Goal: Task Accomplishment & Management: Manage account settings

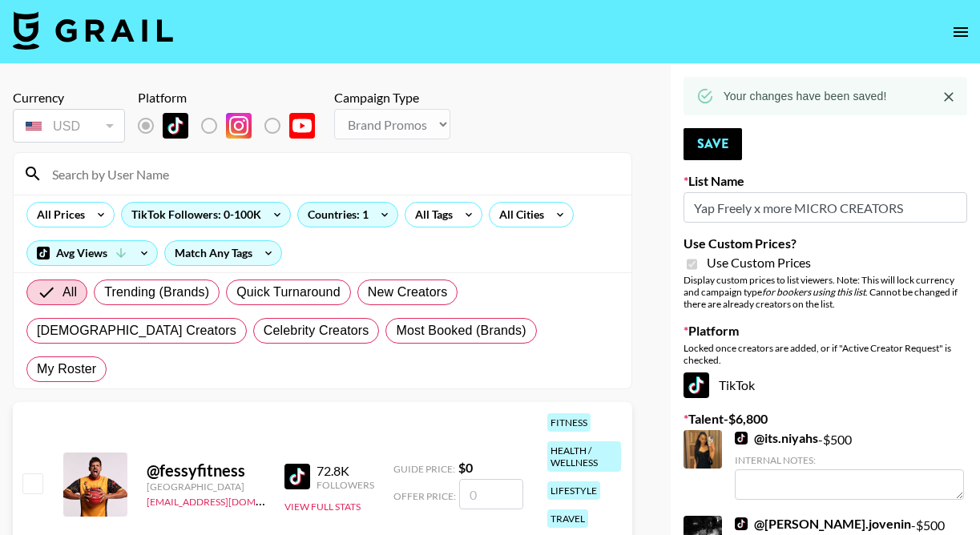
select select "Brand"
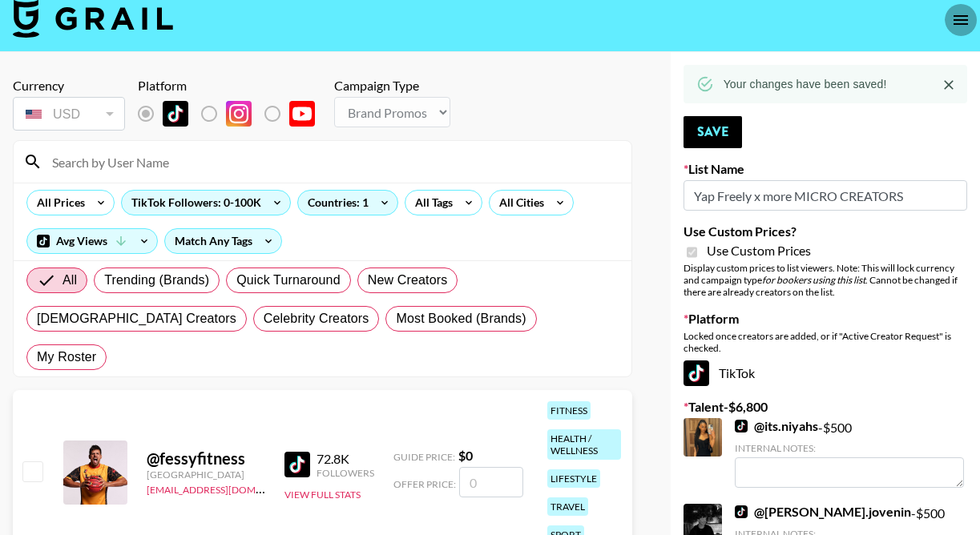
click at [962, 16] on icon "open drawer" at bounding box center [960, 19] width 19 height 19
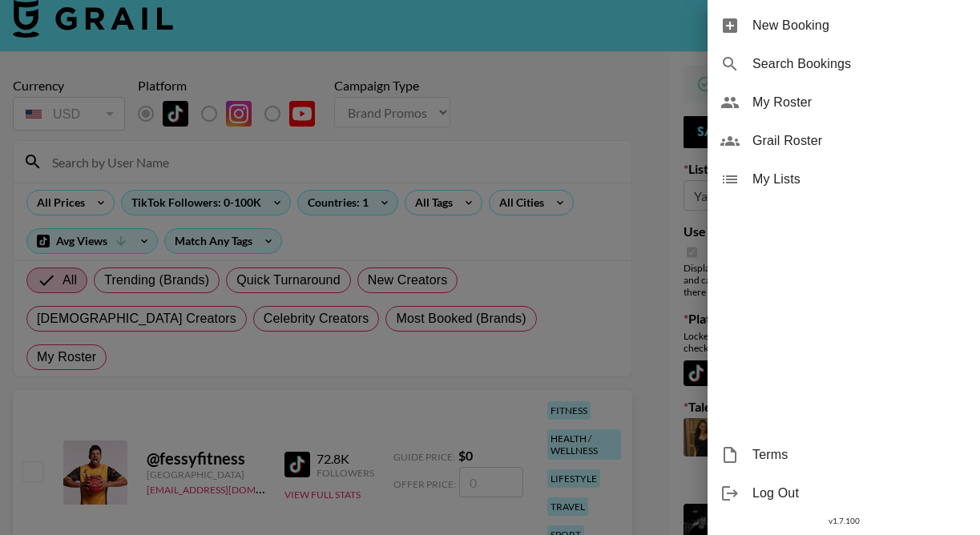
click at [827, 58] on span "Search Bookings" at bounding box center [859, 63] width 215 height 19
select select "id"
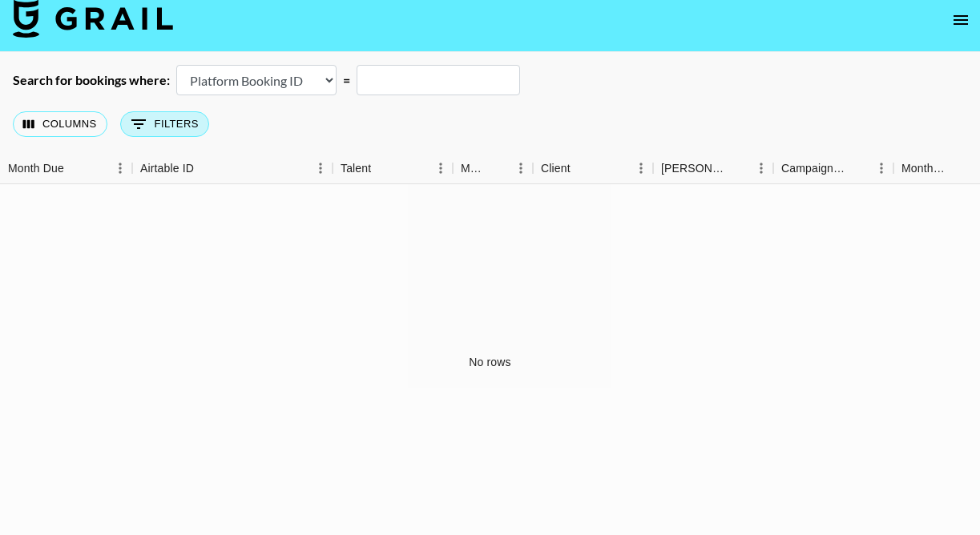
click at [176, 111] on button "0 Filters" at bounding box center [164, 124] width 89 height 26
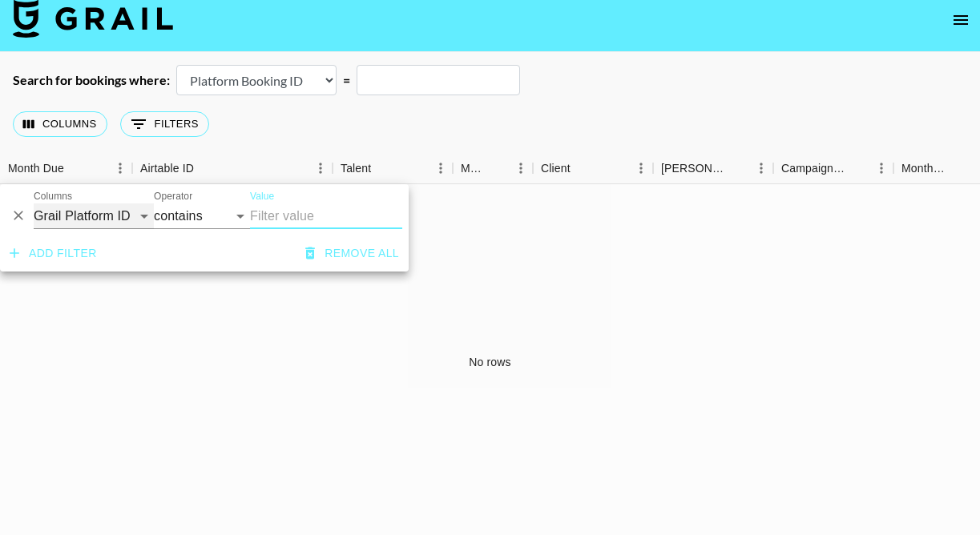
click at [75, 219] on select "Grail Platform ID Airtable ID Talent Manager Client [PERSON_NAME] Campaign (Typ…" at bounding box center [94, 217] width 120 height 26
select select "managerIds"
select select "is"
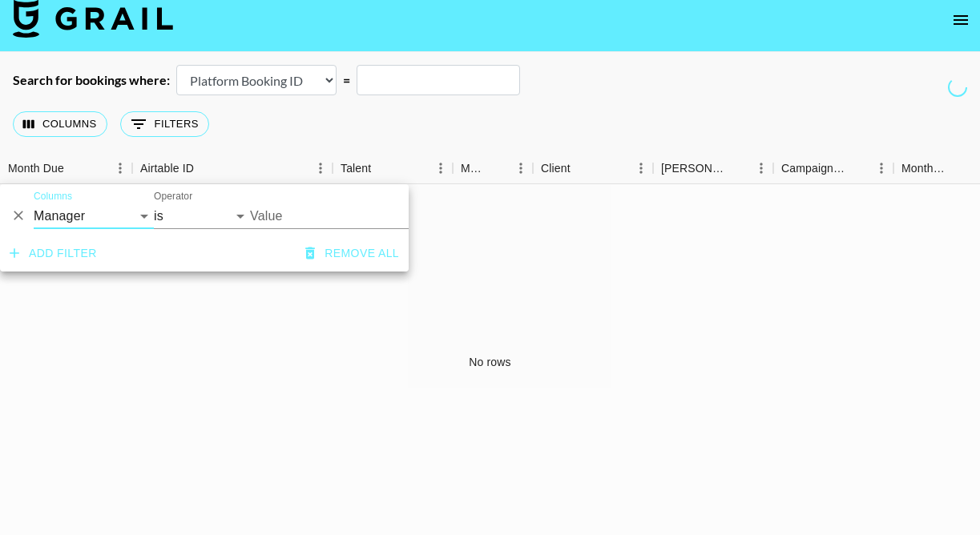
click at [283, 226] on input "Value" at bounding box center [358, 216] width 216 height 25
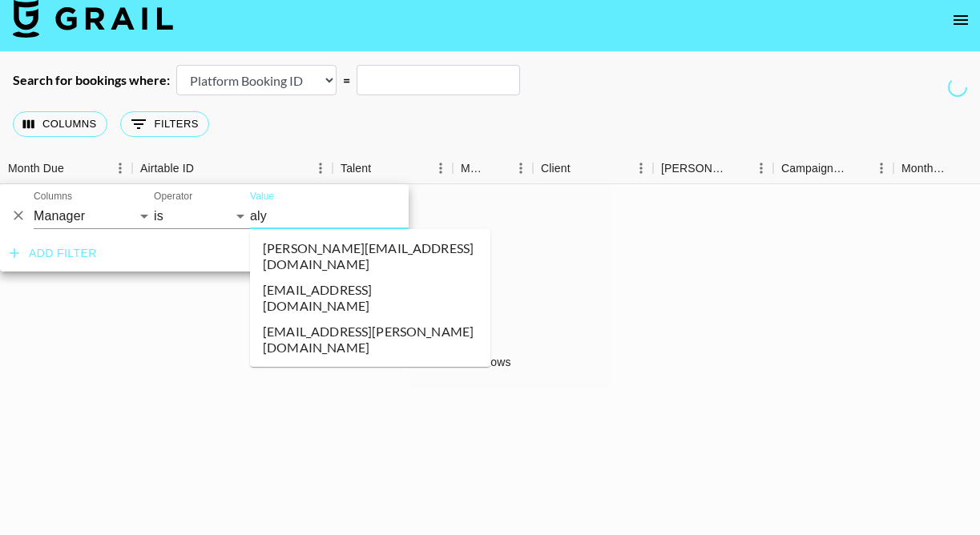
type input "alyx"
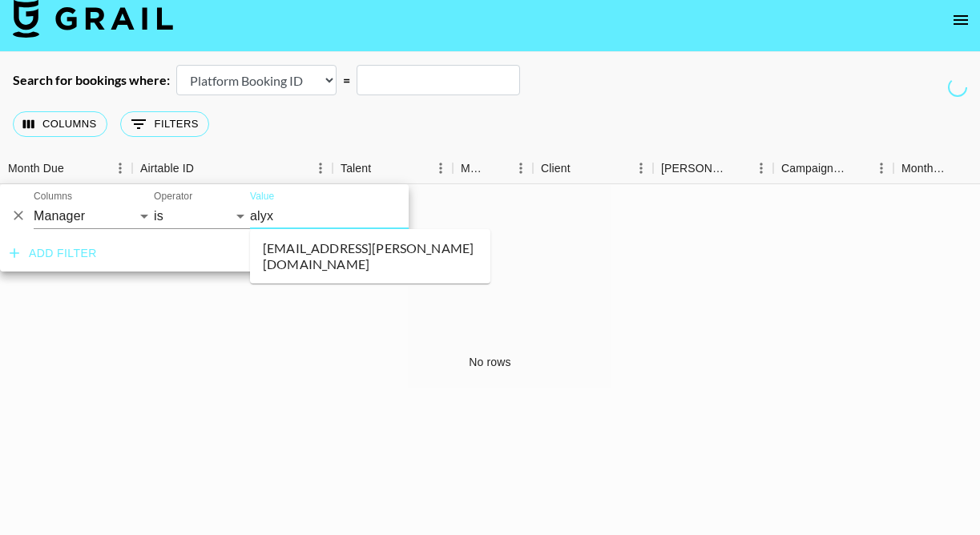
click at [325, 250] on li "[EMAIL_ADDRESS][PERSON_NAME][DOMAIN_NAME]" at bounding box center [370, 257] width 240 height 42
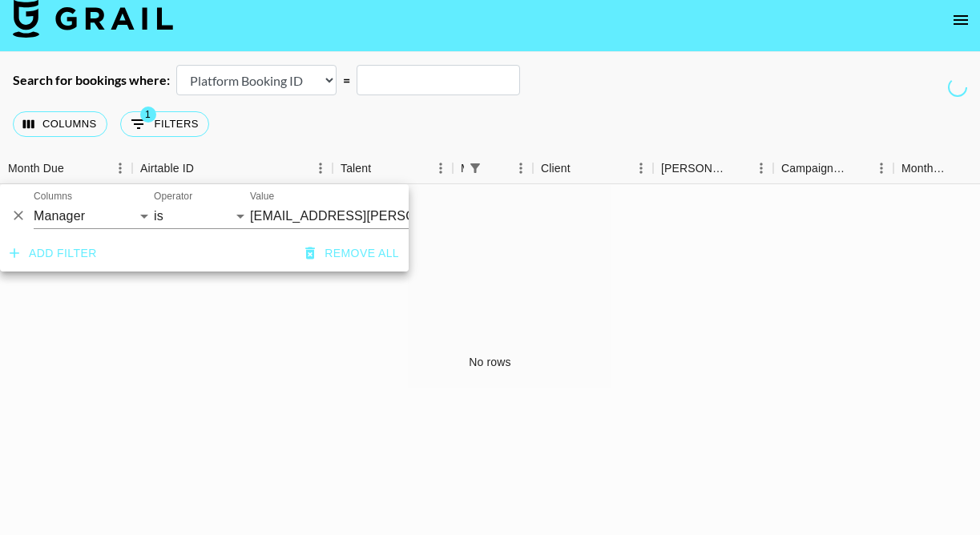
click at [724, 290] on div "No rows" at bounding box center [490, 362] width 980 height 357
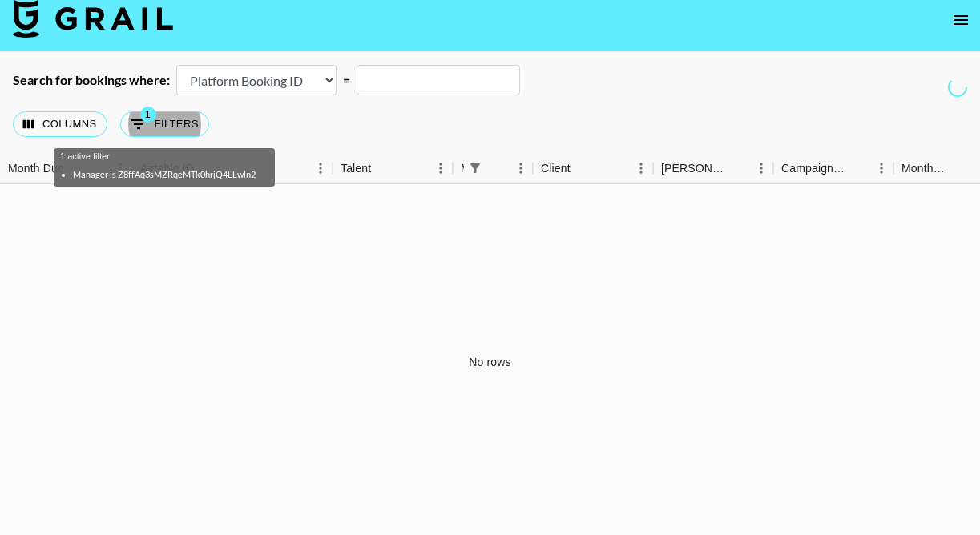
click at [94, 24] on img at bounding box center [93, 18] width 160 height 38
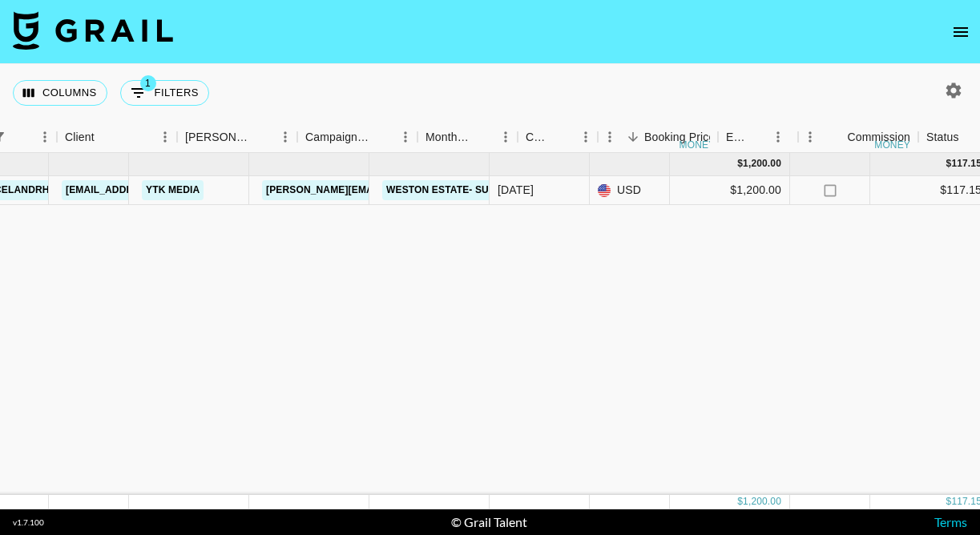
scroll to position [0, 476]
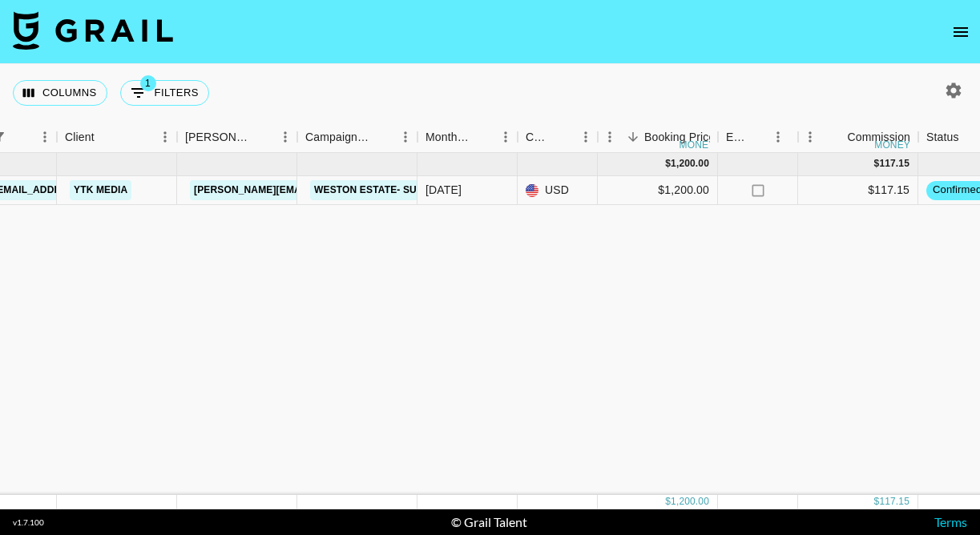
click at [745, 275] on div "[DATE] ( 1 ) $ 1,200.00 $ 117.15 recsF81zIME3Oc3p1 juanmarcelandrhylan [EMAIL_A…" at bounding box center [854, 324] width 2660 height 342
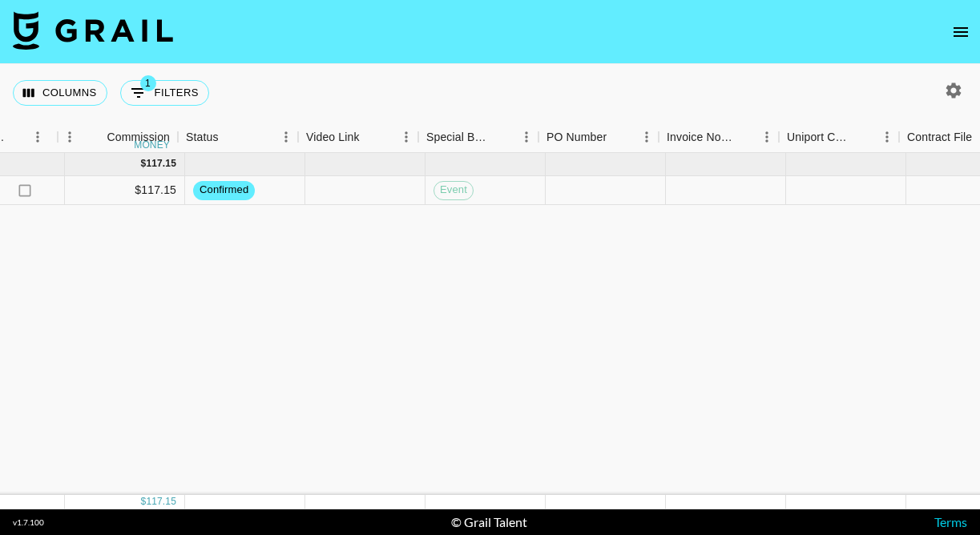
scroll to position [0, 1216]
click at [333, 204] on div at bounding box center [358, 190] width 120 height 29
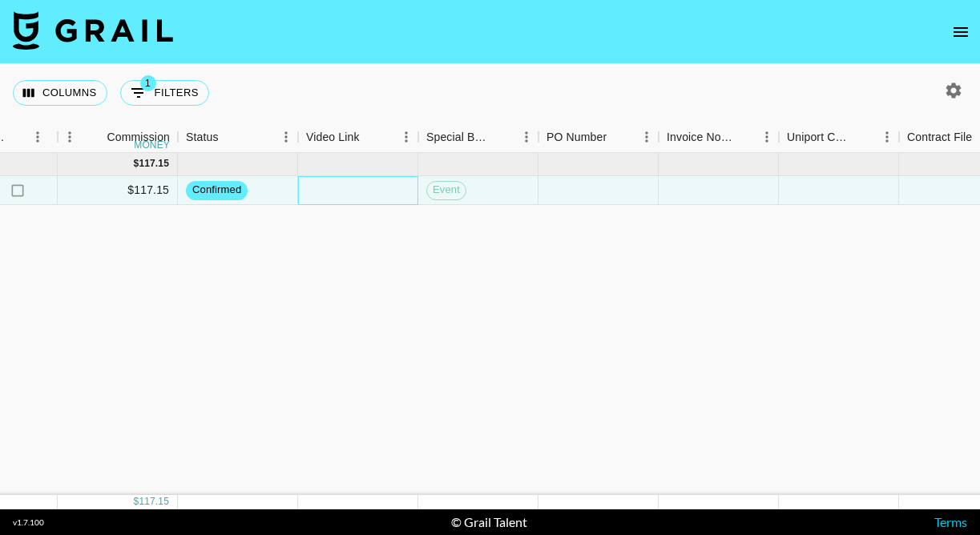
click at [333, 188] on div at bounding box center [358, 190] width 120 height 29
type input "[URL][DOMAIN_NAME]"
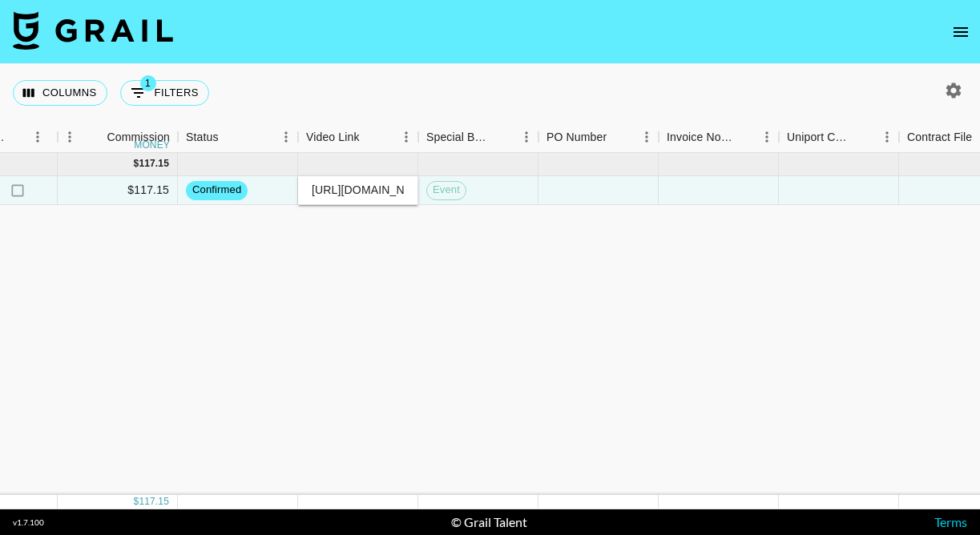
click at [397, 287] on div "[DATE] ( 1 ) $ 1,200.00 $ 117.15 recsF81zIME3Oc3p1 juanmarcelandrhylan [EMAIL_A…" at bounding box center [114, 324] width 2660 height 342
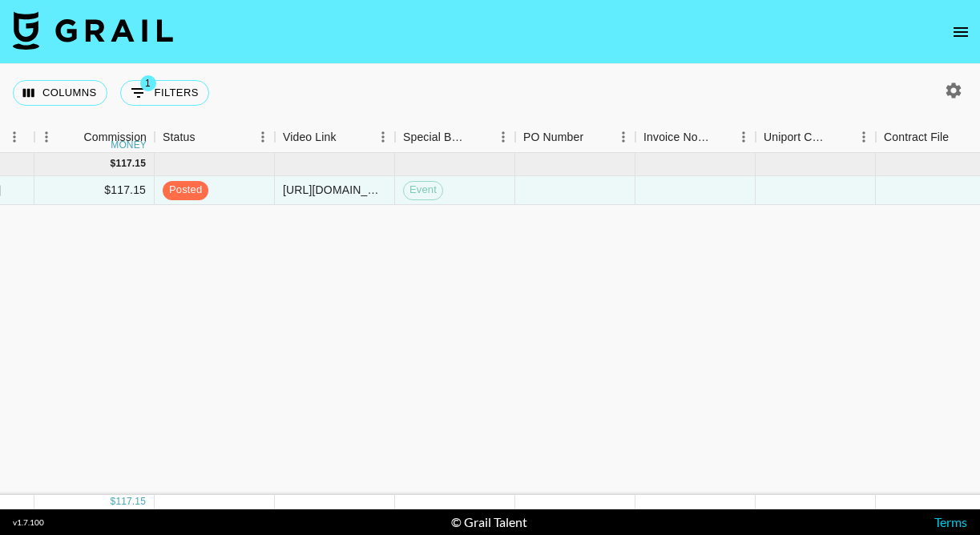
scroll to position [0, 1248]
click at [189, 187] on span "posted" at bounding box center [178, 190] width 46 height 15
click at [185, 192] on span "posted" at bounding box center [178, 190] width 46 height 15
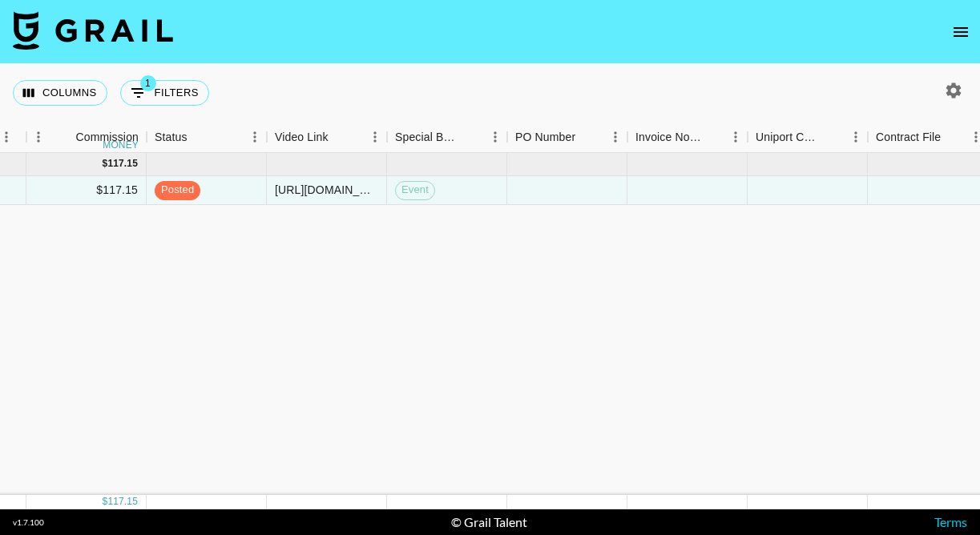
click at [275, 237] on div "[DATE] ( 1 ) $ 1,200.00 $ 117.15 recsF81zIME3Oc3p1 juanmarcelandrhylan [EMAIL_A…" at bounding box center [82, 324] width 2660 height 342
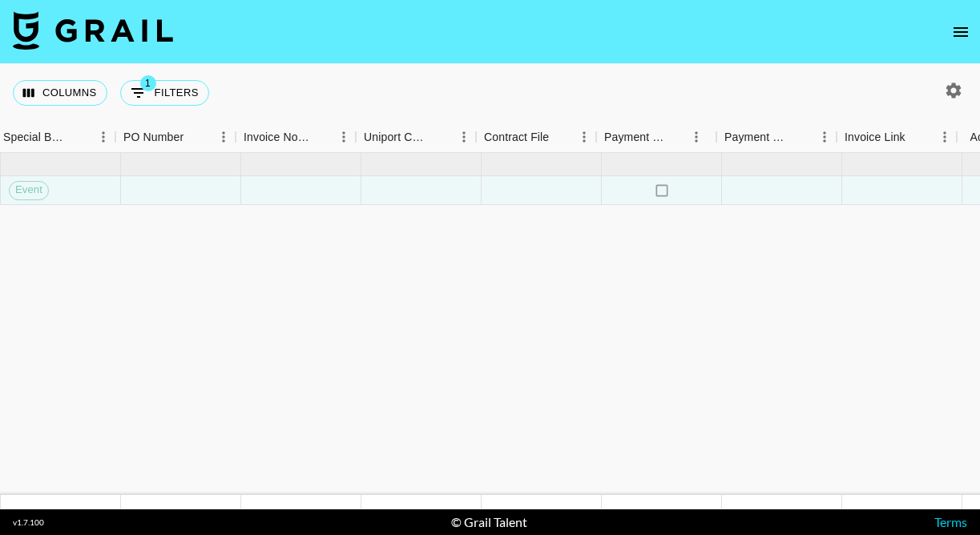
scroll to position [0, 1680]
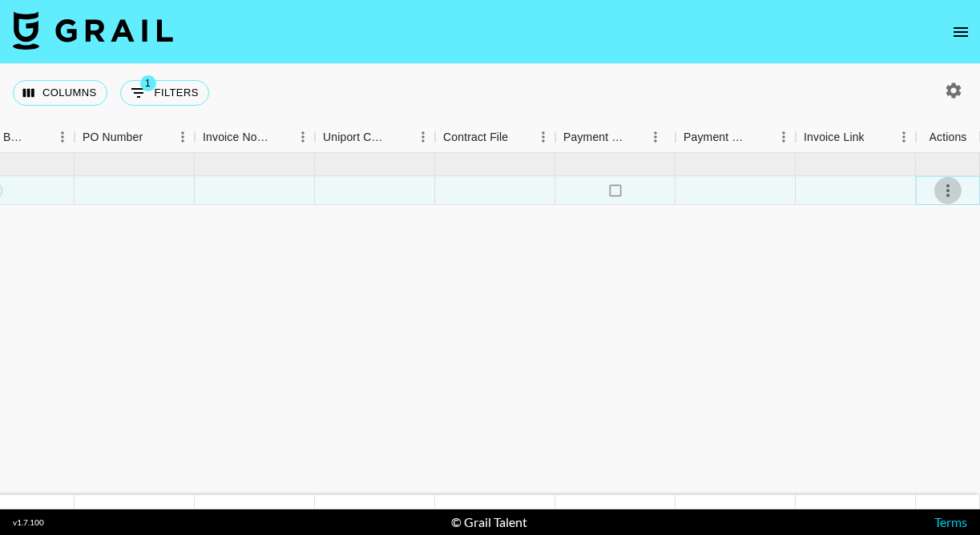
click at [948, 185] on icon "select merge strategy" at bounding box center [947, 190] width 3 height 13
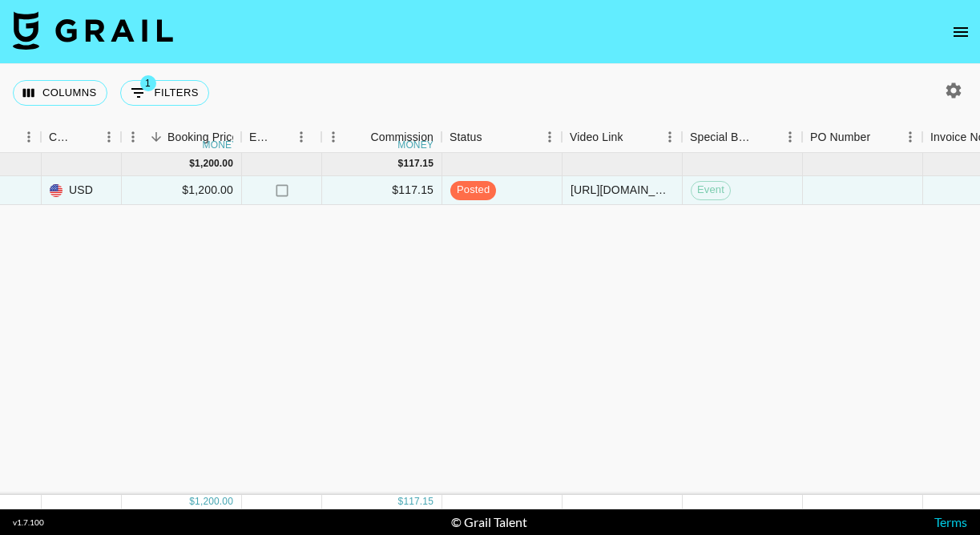
scroll to position [0, 953]
click at [478, 195] on span "posted" at bounding box center [473, 190] width 46 height 15
click at [499, 189] on div "posted" at bounding box center [502, 190] width 120 height 29
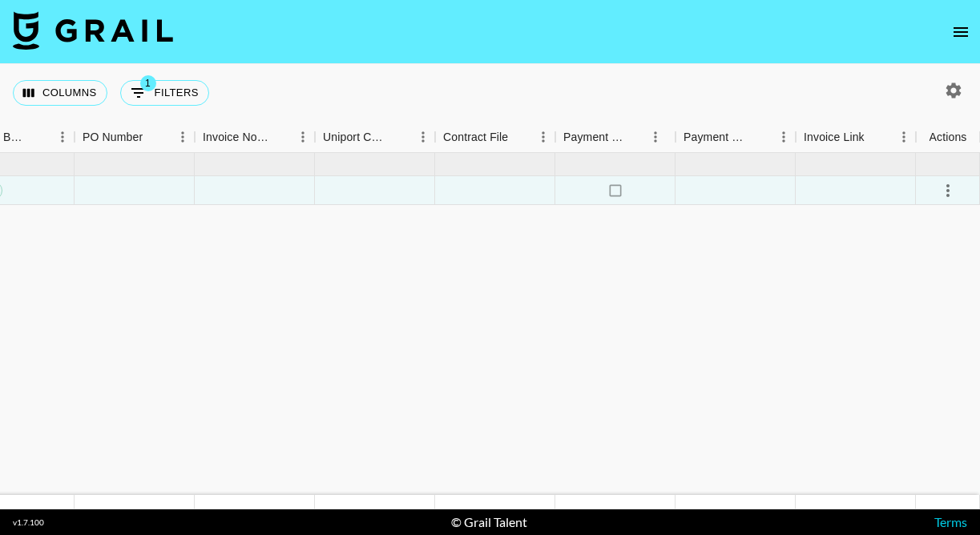
click at [951, 192] on icon "select merge strategy" at bounding box center [947, 190] width 19 height 19
click at [902, 345] on div "Approve" at bounding box center [913, 340] width 49 height 19
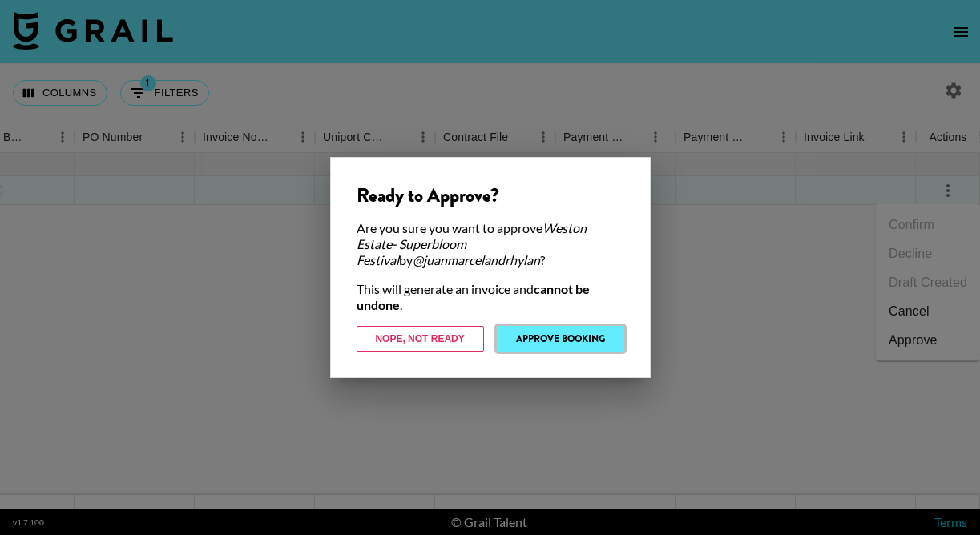
click at [582, 337] on button "Approve Booking" at bounding box center [560, 339] width 127 height 26
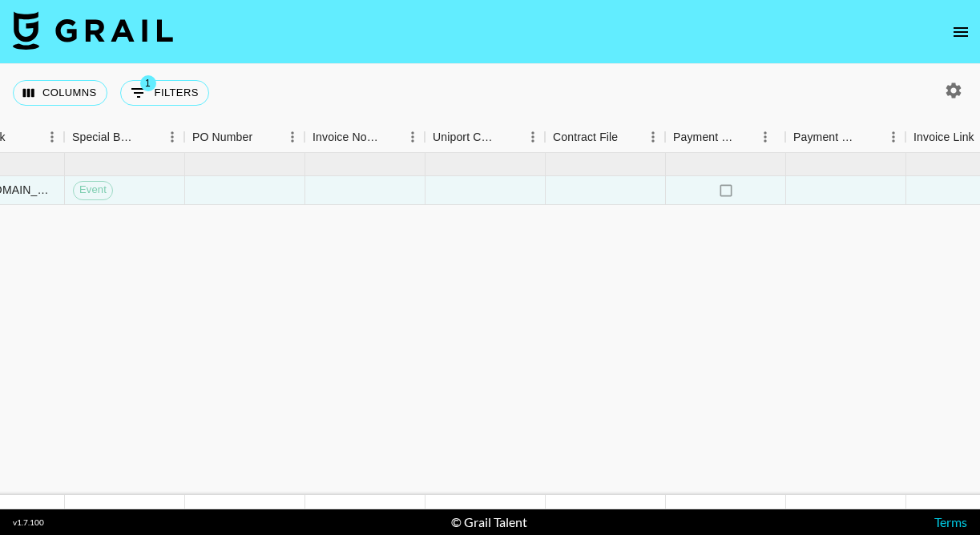
scroll to position [0, 1571]
